Goal: Task Accomplishment & Management: Manage account settings

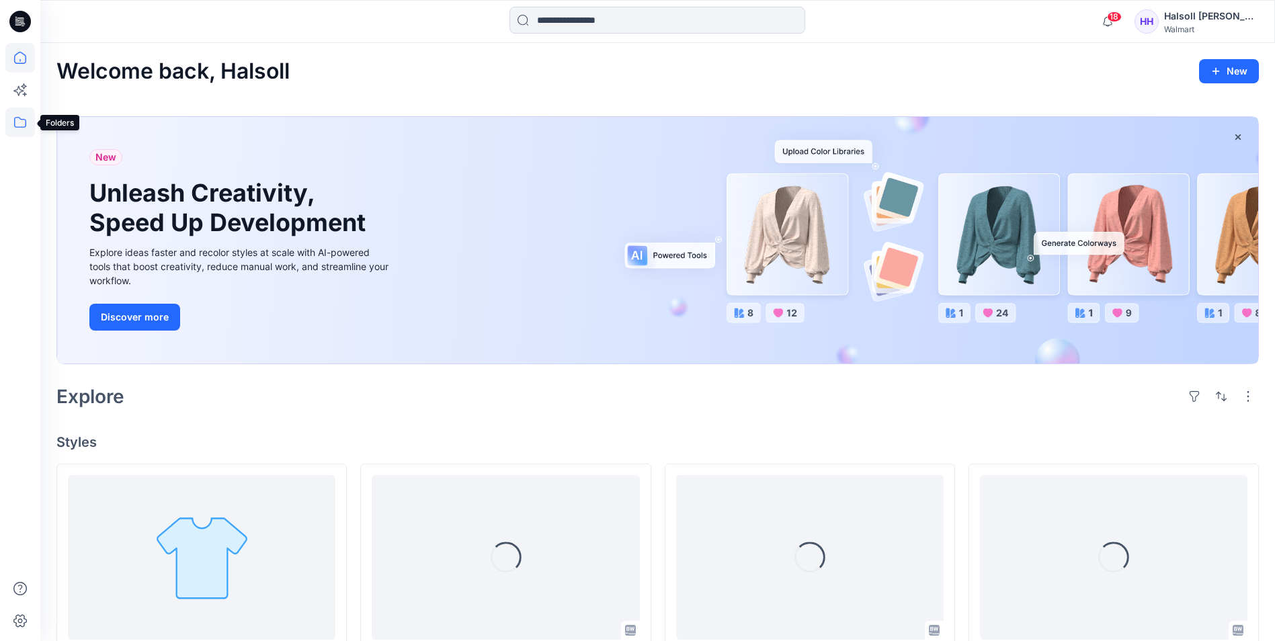
click at [26, 120] on icon at bounding box center [20, 122] width 12 height 11
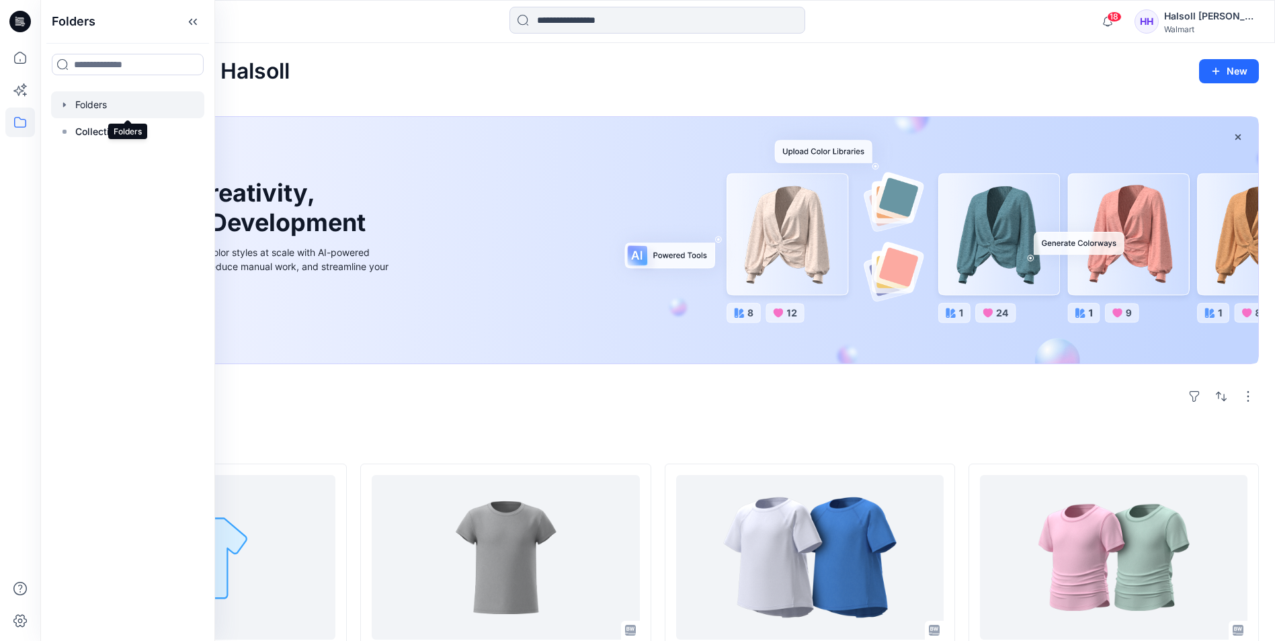
click at [99, 108] on div at bounding box center [127, 104] width 153 height 27
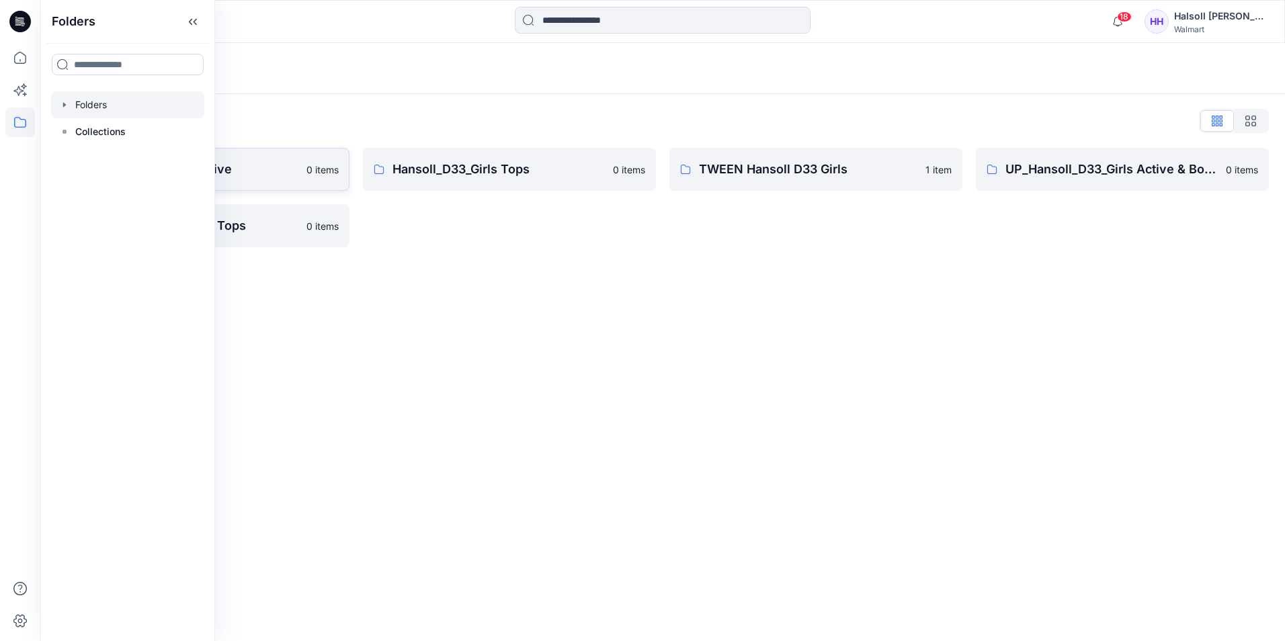
click at [253, 169] on p "Hansoll_D33_Girls Active" at bounding box center [192, 169] width 212 height 19
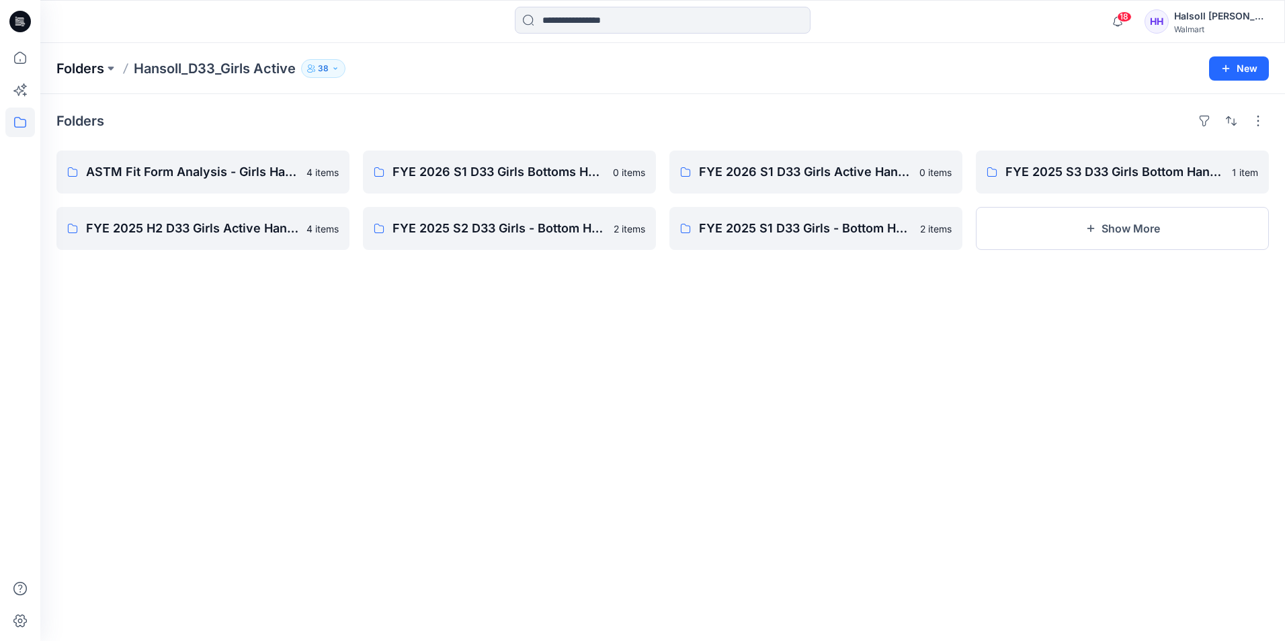
click at [91, 68] on p "Folders" at bounding box center [80, 68] width 48 height 19
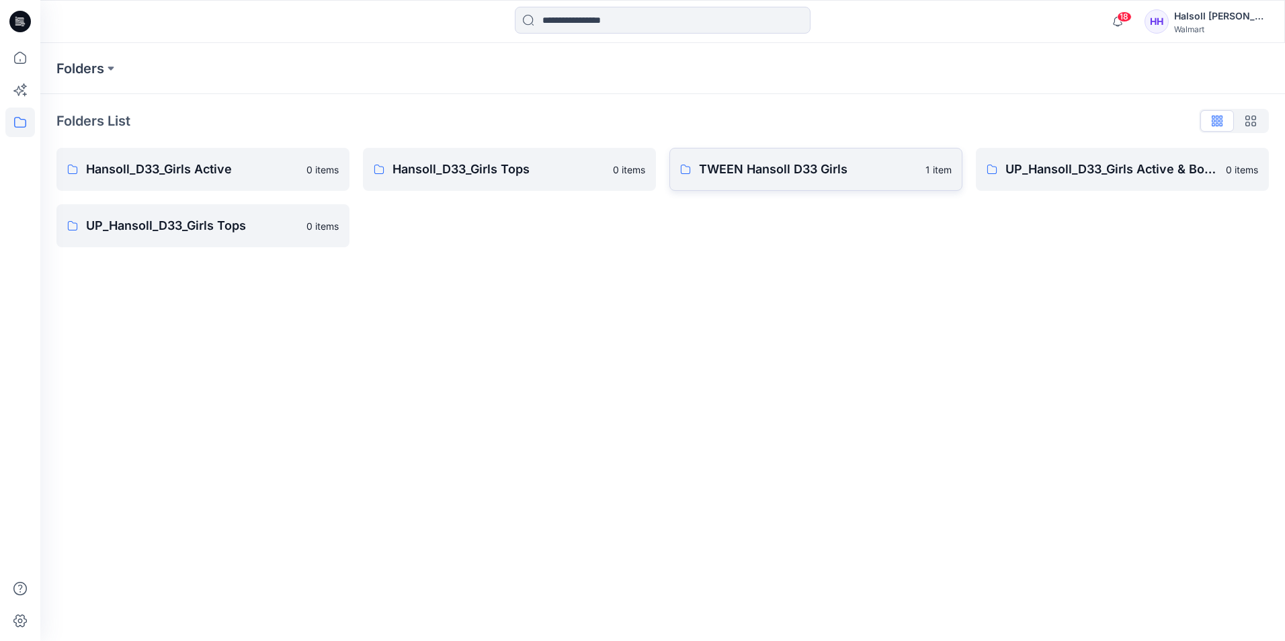
click at [759, 165] on p "TWEEN Hansoll D33 Girls" at bounding box center [808, 169] width 218 height 19
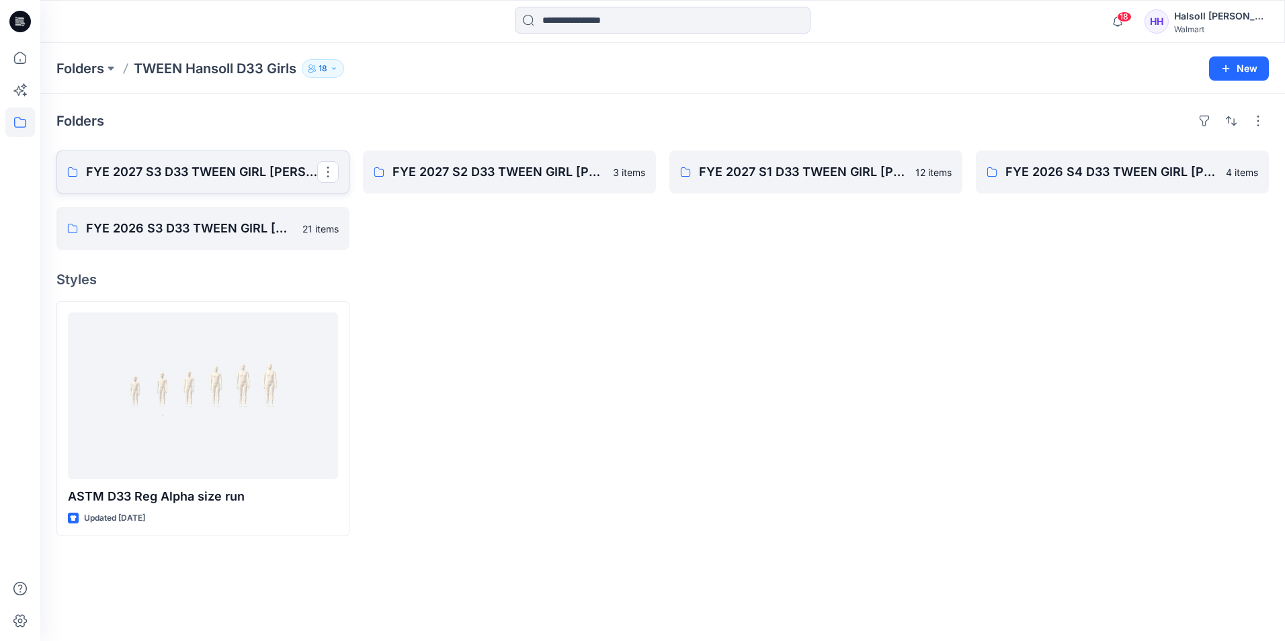
click at [169, 191] on link "FYE 2027 S3 D33 TWEEN GIRL [PERSON_NAME]" at bounding box center [202, 172] width 293 height 43
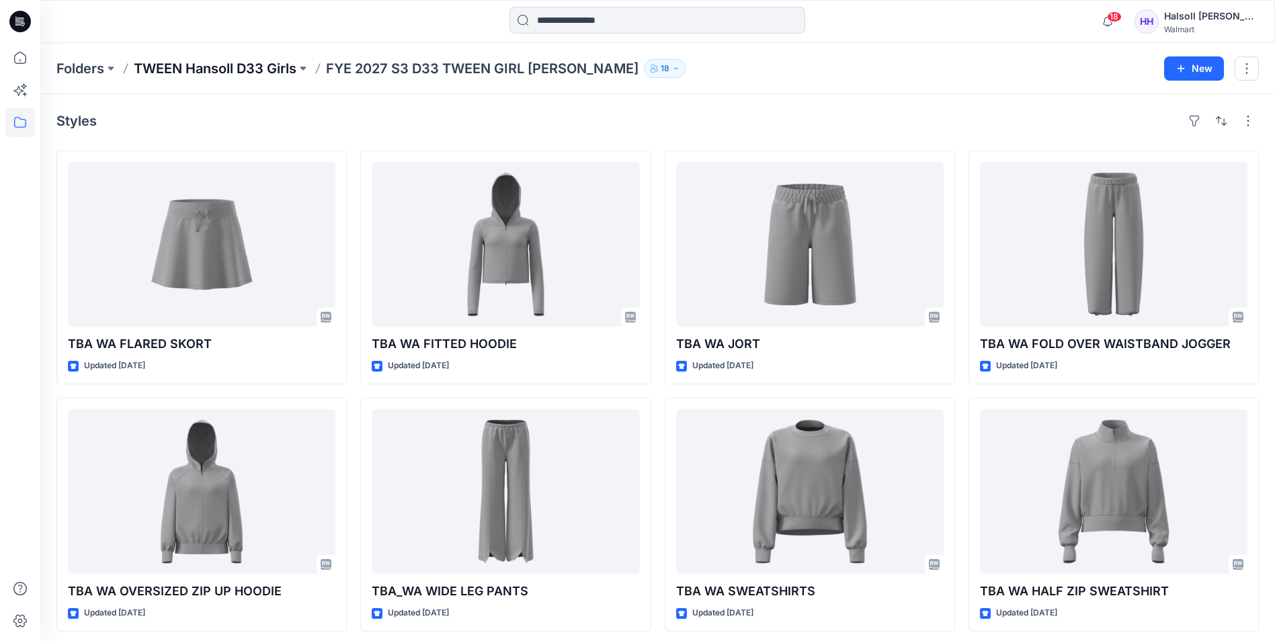
click at [262, 71] on p "TWEEN Hansoll D33 Girls" at bounding box center [215, 68] width 163 height 19
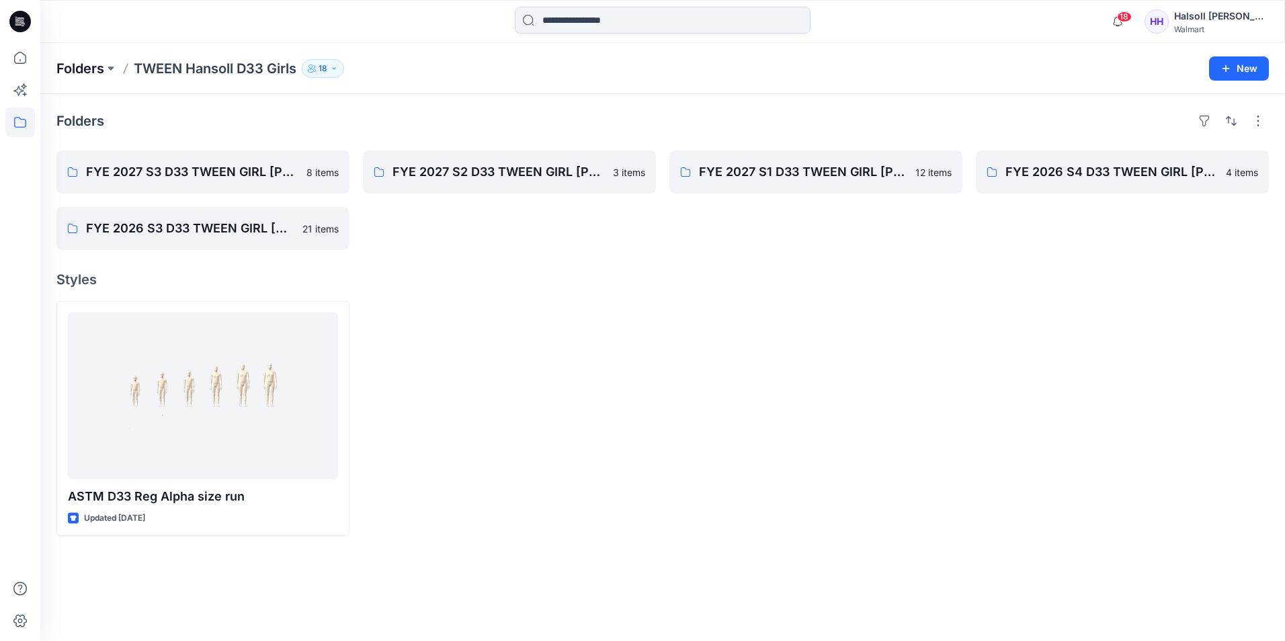
click at [95, 77] on p "Folders" at bounding box center [80, 68] width 48 height 19
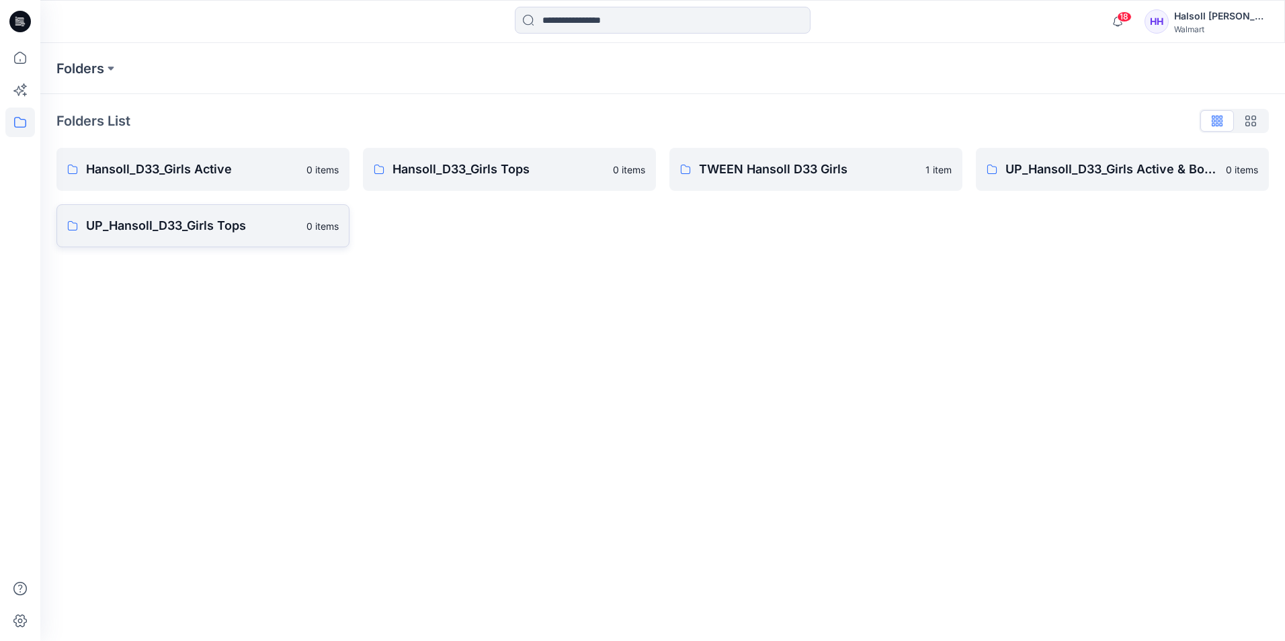
click at [242, 234] on p "UP_Hansoll_D33_Girls Tops" at bounding box center [192, 225] width 212 height 19
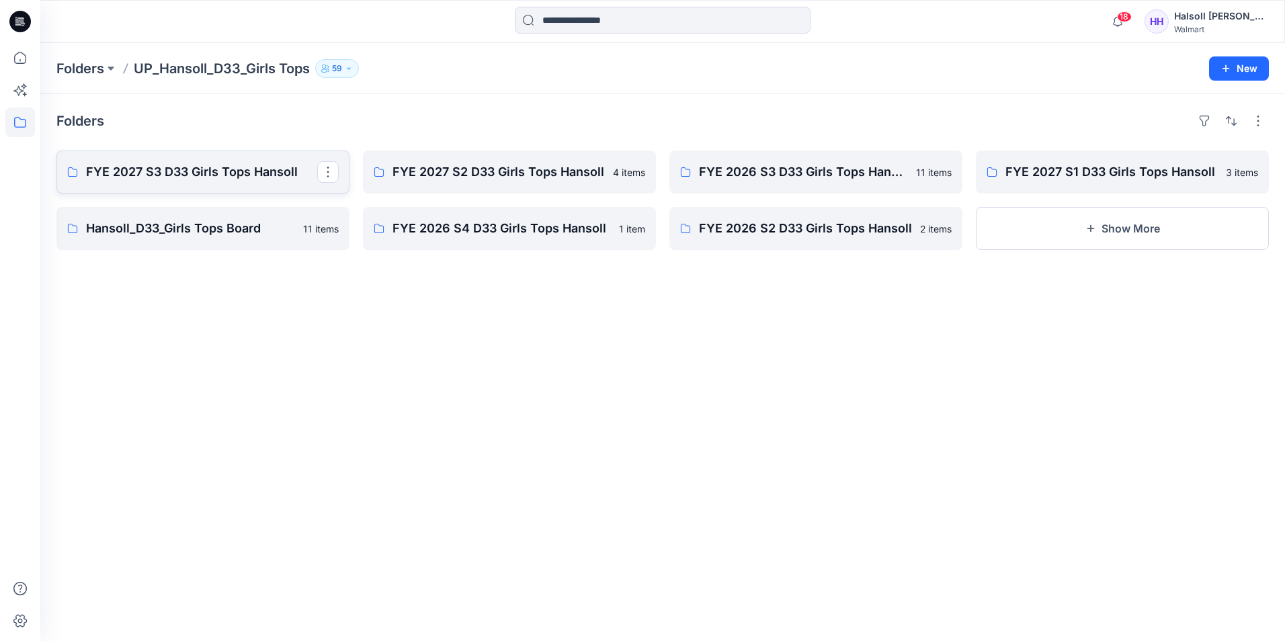
click at [194, 178] on p "FYE 2027 S3 D33 Girls Tops Hansoll" at bounding box center [201, 172] width 231 height 19
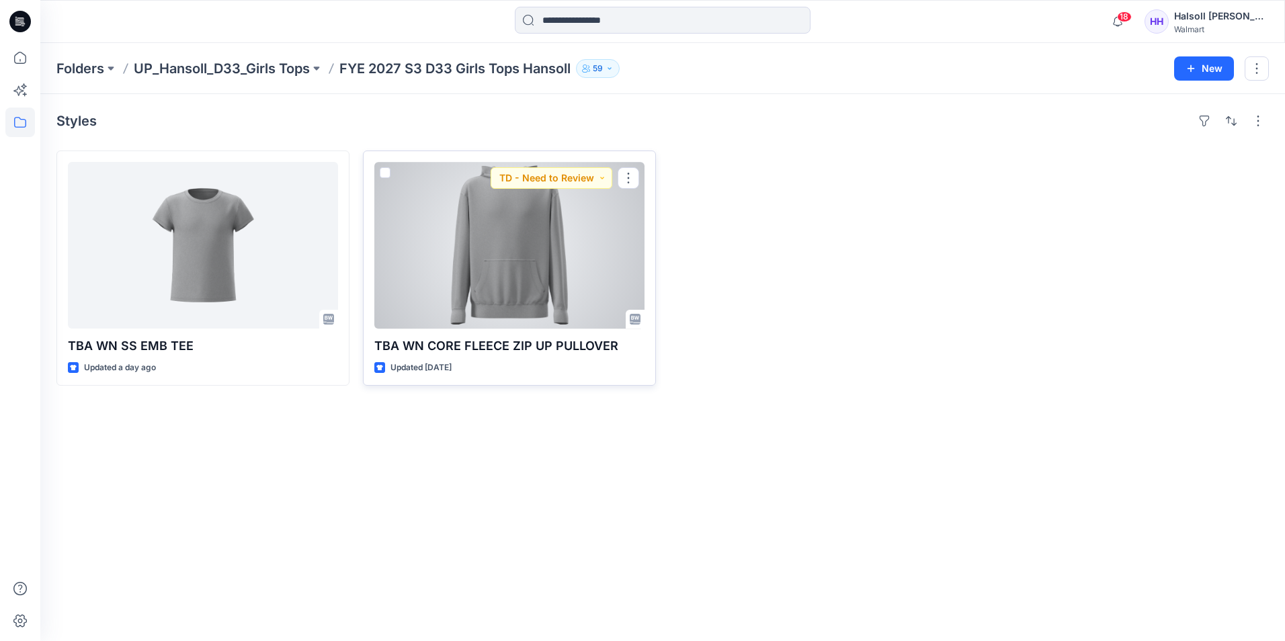
click at [554, 278] on div at bounding box center [509, 245] width 270 height 167
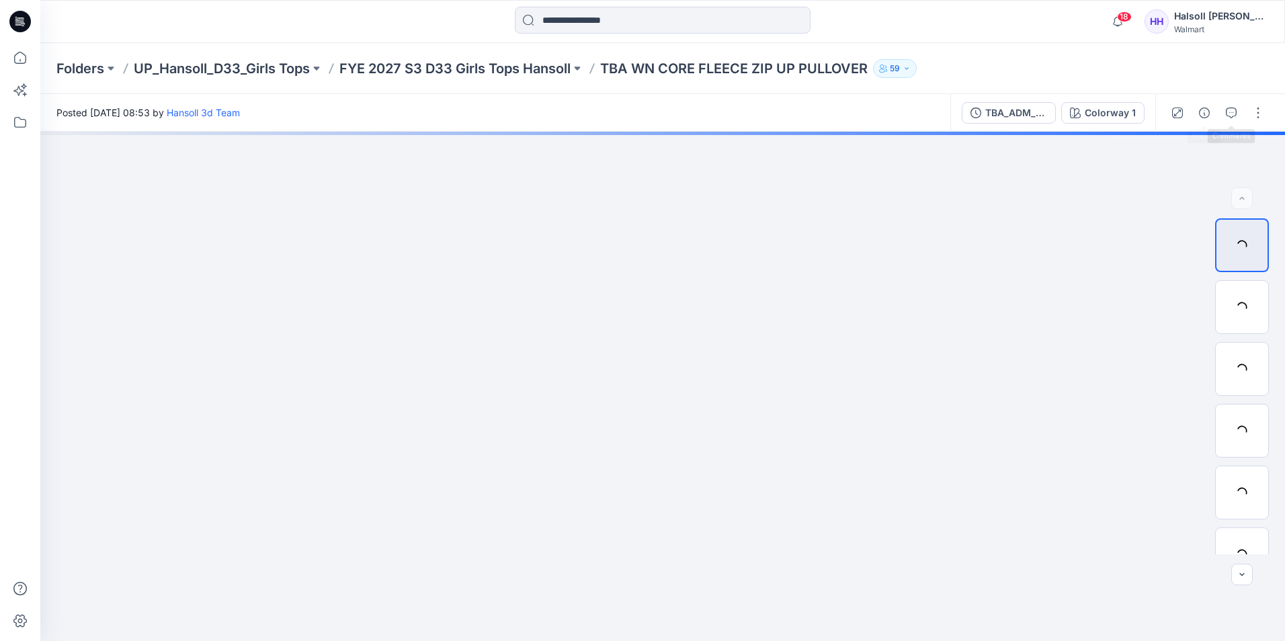
click at [1189, 114] on div at bounding box center [1217, 113] width 124 height 38
click at [1199, 114] on icon "button" at bounding box center [1204, 113] width 11 height 11
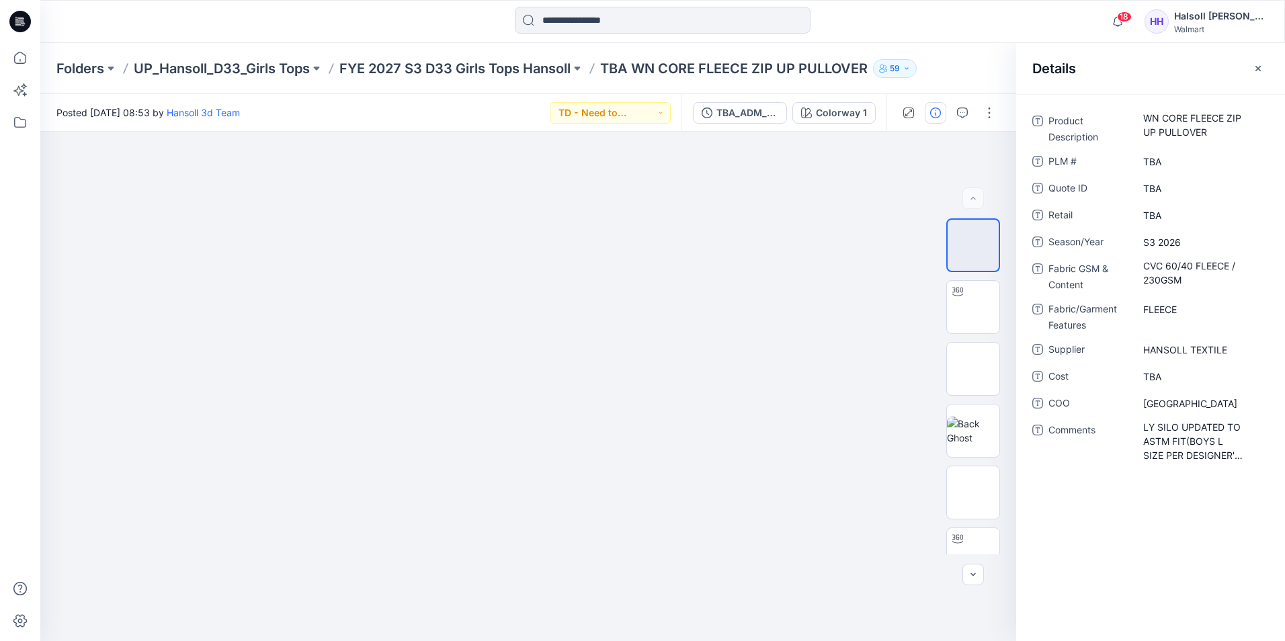
click at [493, 81] on div "Folders UP_Hansoll_D33_Girls Tops FYE 2027 S3 D33 Girls Tops Hansoll TBA WN COR…" at bounding box center [662, 68] width 1244 height 51
click at [496, 67] on p "FYE 2027 S3 D33 Girls Tops Hansoll" at bounding box center [454, 68] width 231 height 19
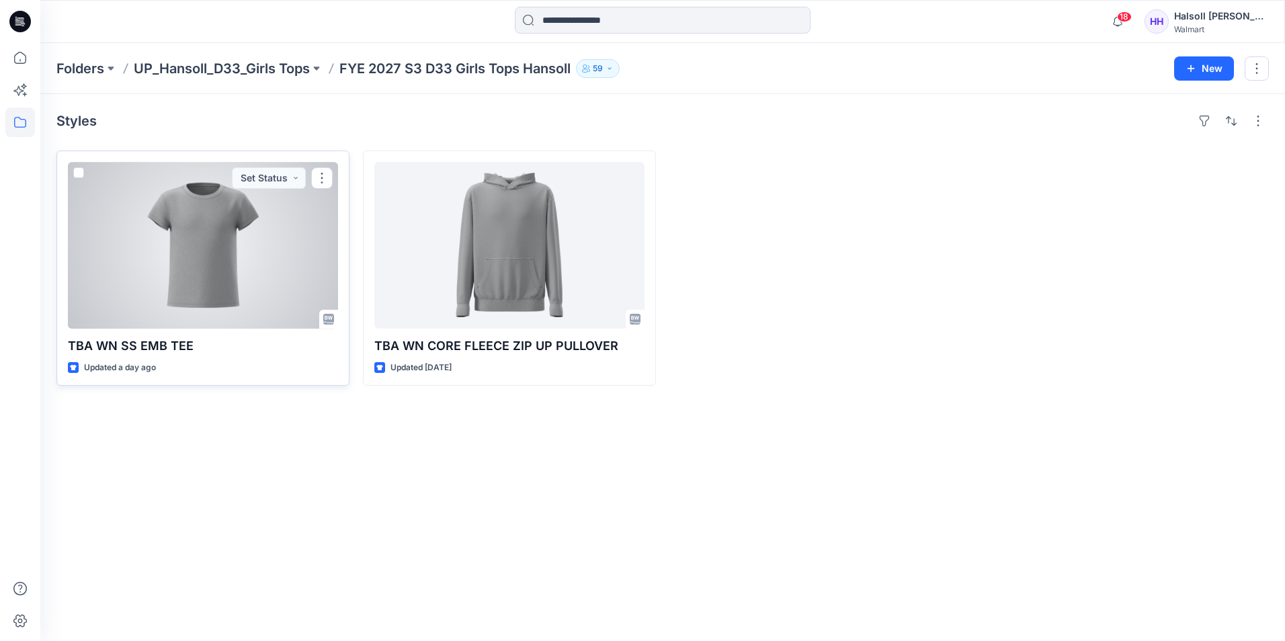
click at [261, 220] on div at bounding box center [203, 245] width 270 height 167
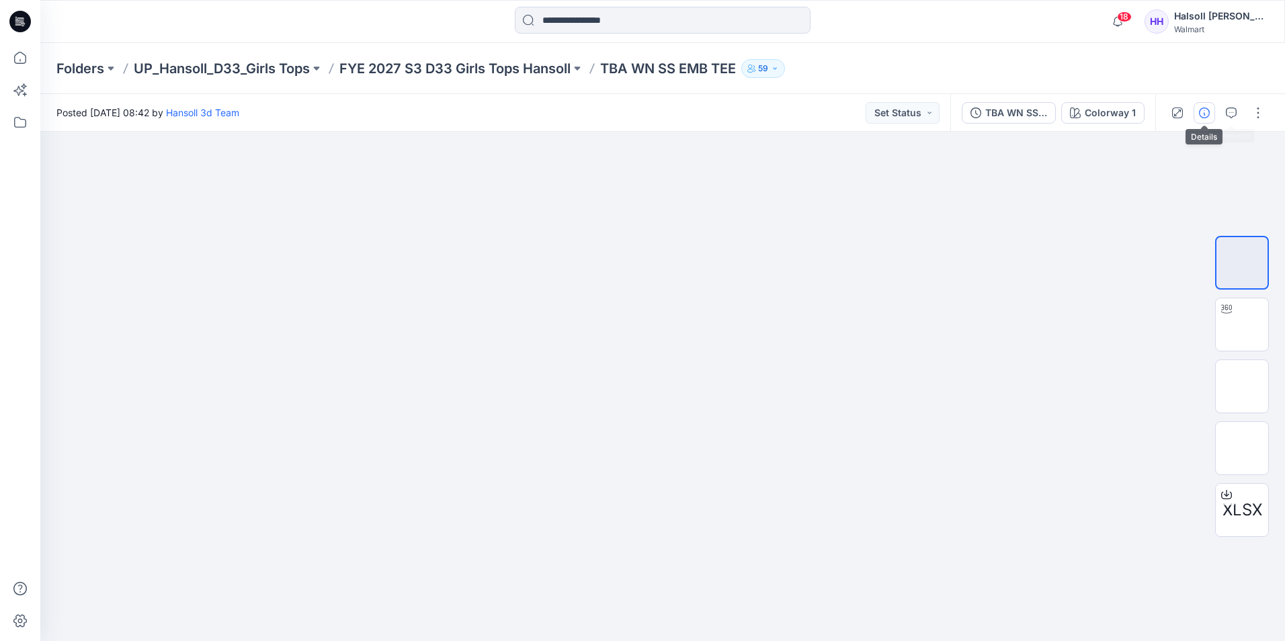
click at [1206, 108] on icon "button" at bounding box center [1204, 113] width 11 height 11
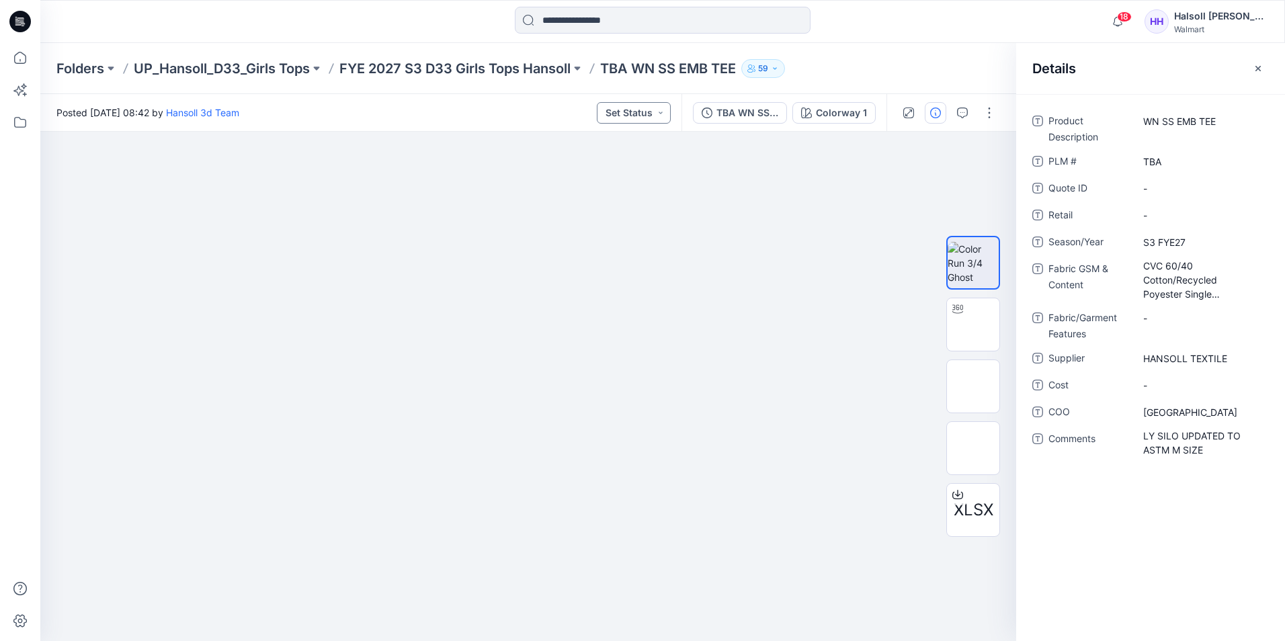
click at [646, 118] on button "Set Status" at bounding box center [634, 113] width 74 height 22
click at [624, 202] on p "TD - Need to Review" at bounding box center [616, 204] width 75 height 17
click at [542, 63] on p "FYE 2027 S3 D33 Girls Tops Hansoll" at bounding box center [454, 68] width 231 height 19
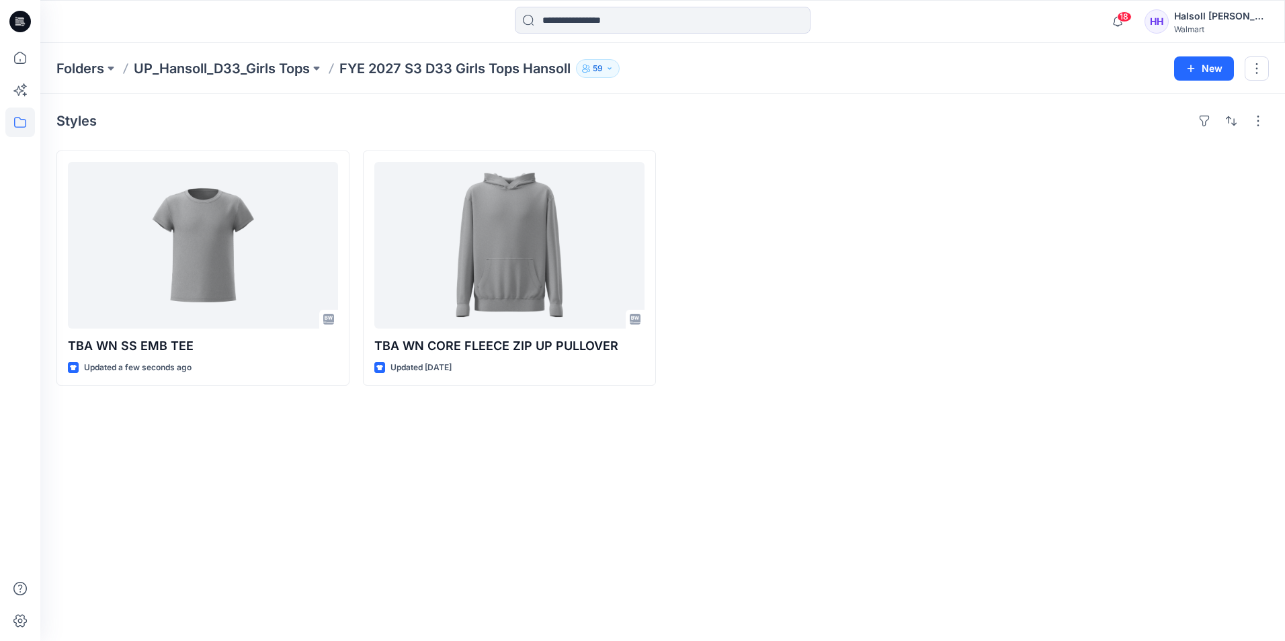
click at [846, 619] on div "Styles TBA WN SS EMB TEE Updated a few seconds ago TBA WN CORE FLEECE ZIP UP PU…" at bounding box center [662, 367] width 1244 height 547
click at [798, 412] on div "Styles TBA WN SS EMB TEE Updated a few seconds ago TBA WN CORE FLEECE ZIP UP PU…" at bounding box center [662, 367] width 1244 height 547
click at [305, 622] on div "Styles TBA WN SS EMB TEE Updated a few seconds ago TBA WN CORE FLEECE ZIP UP PU…" at bounding box center [662, 367] width 1244 height 547
